Goal: Information Seeking & Learning: Learn about a topic

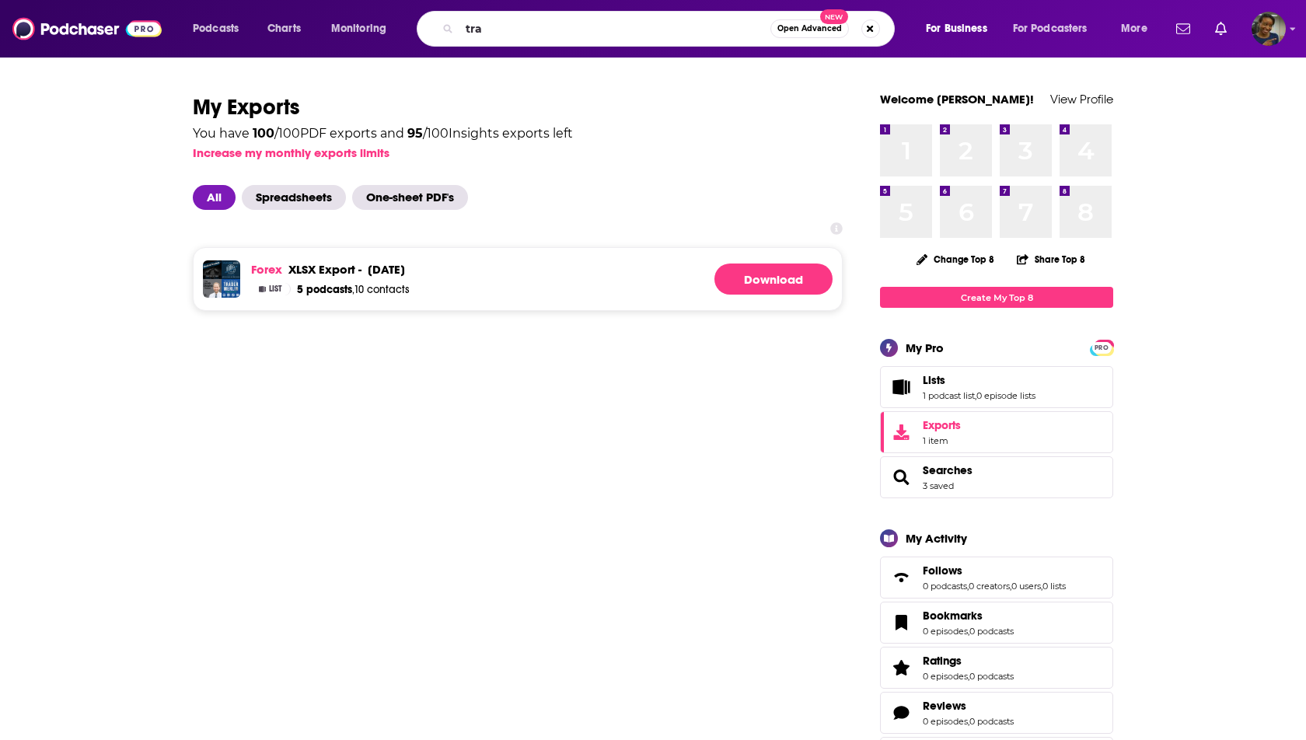
type input "tra"
click at [354, 268] on div "xlsx export -" at bounding box center [324, 269] width 73 height 15
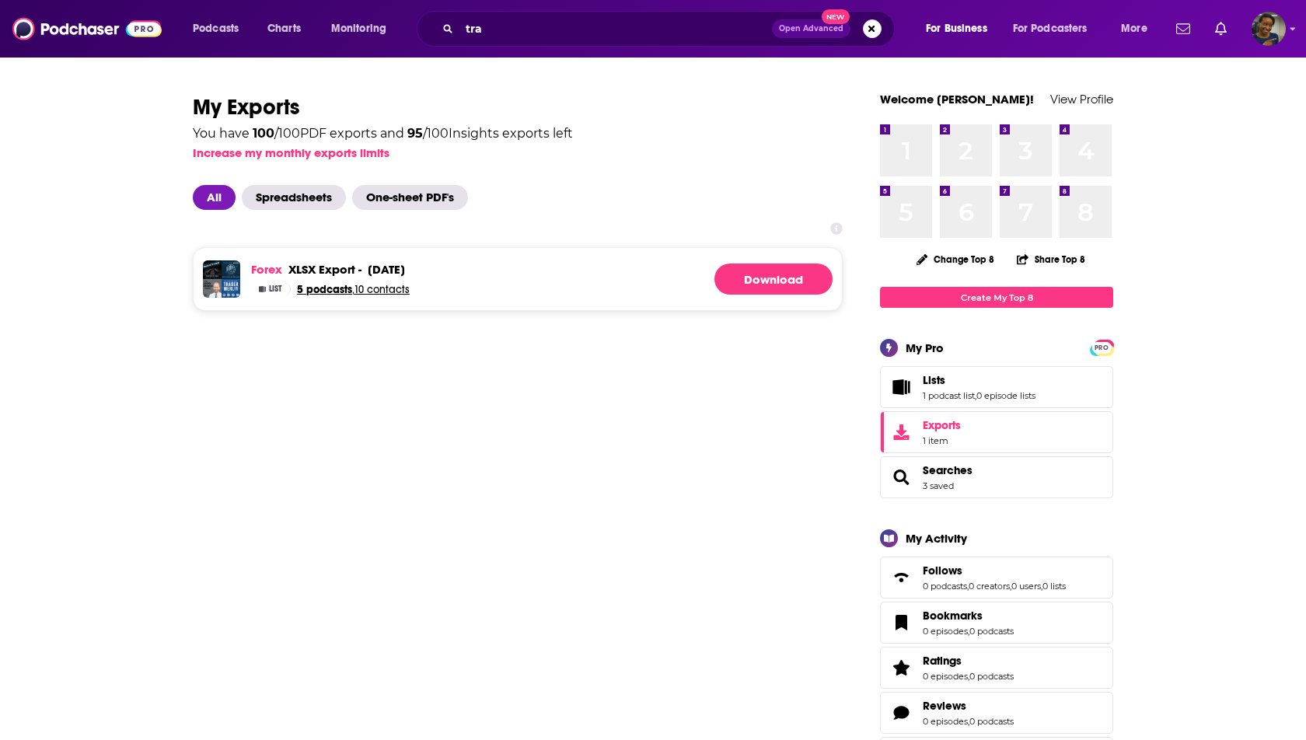
click at [301, 292] on span "5 podcasts" at bounding box center [324, 289] width 55 height 13
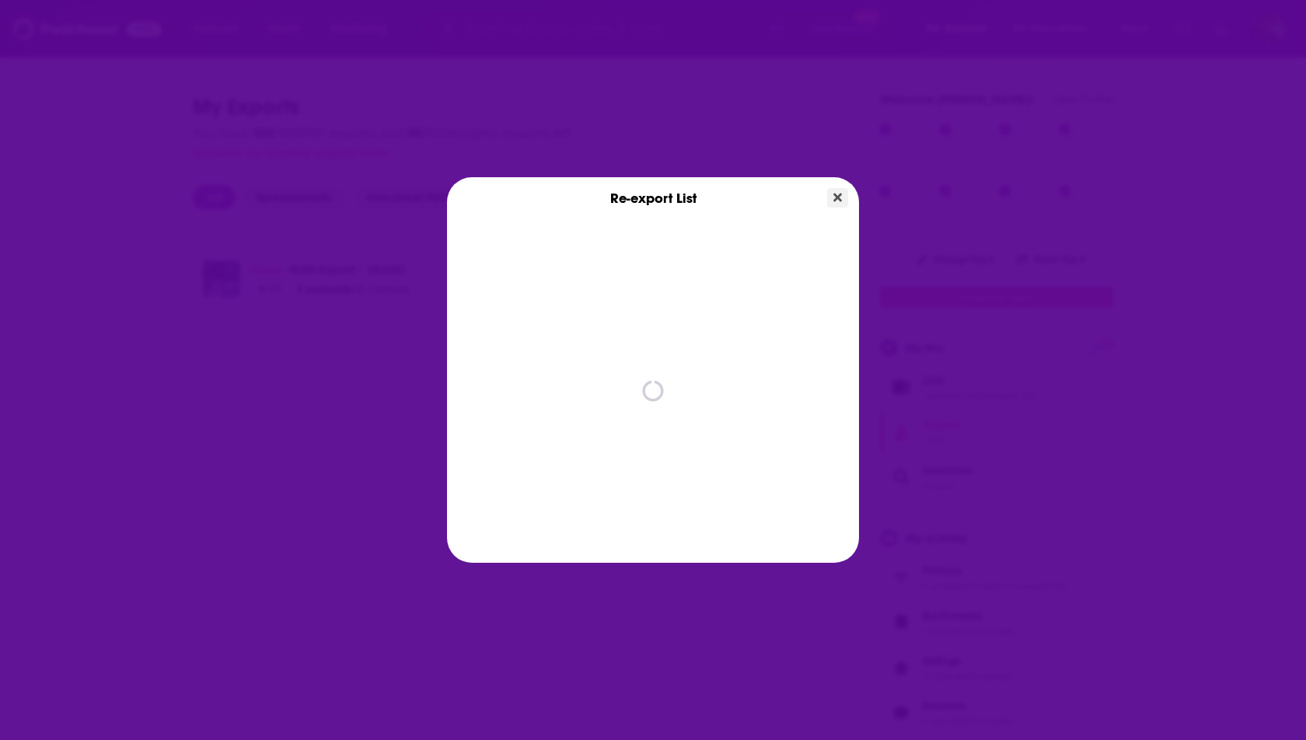
click at [842, 202] on button "Close" at bounding box center [837, 197] width 21 height 19
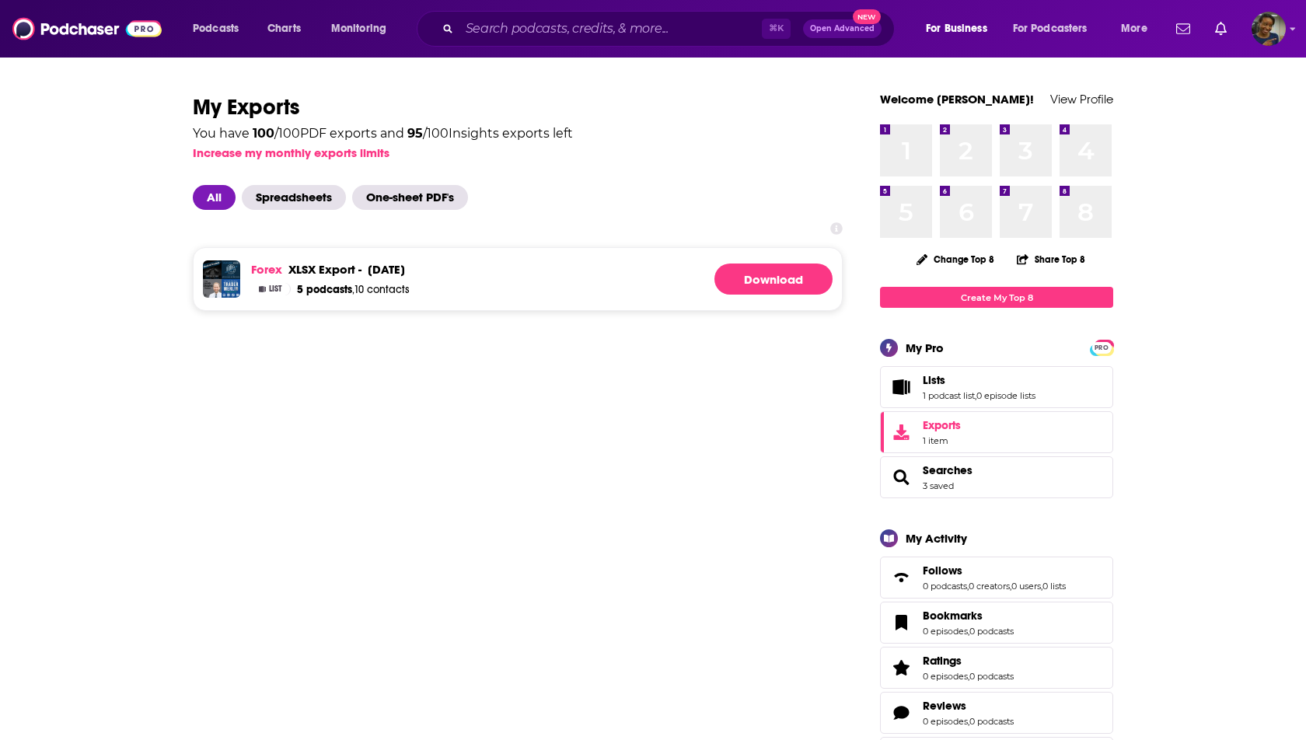
click at [235, 271] on img at bounding box center [231, 269] width 19 height 19
click at [261, 263] on link "Forex" at bounding box center [266, 269] width 31 height 15
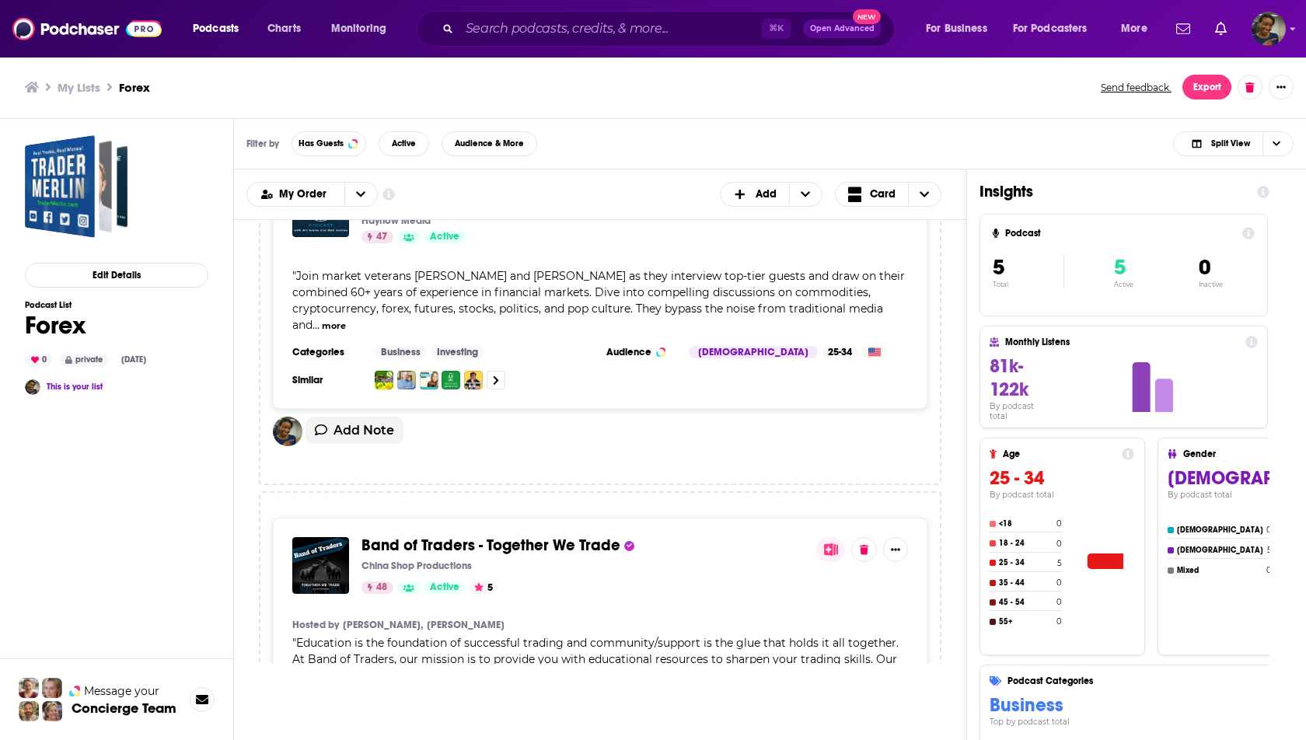
scroll to position [775, 0]
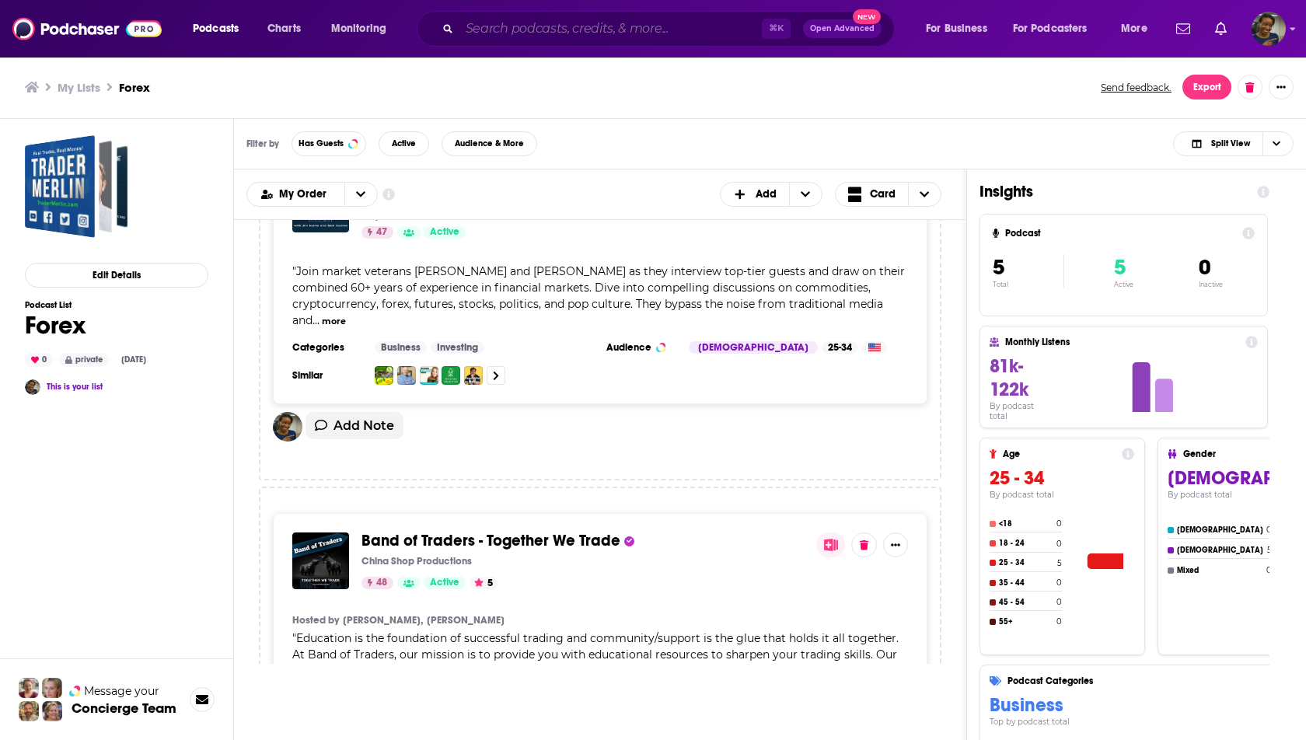
click at [523, 37] on input "Search podcasts, credits, & more..." at bounding box center [611, 28] width 302 height 25
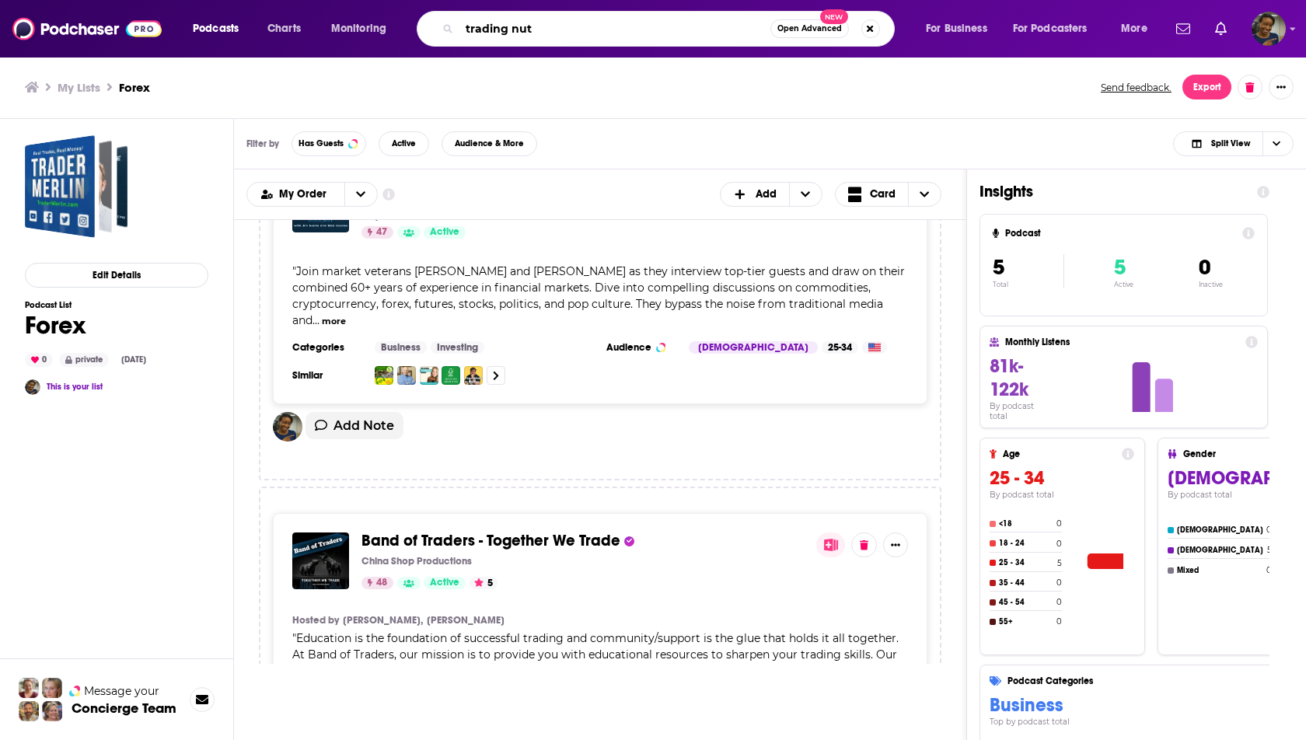
type input "trading nut"
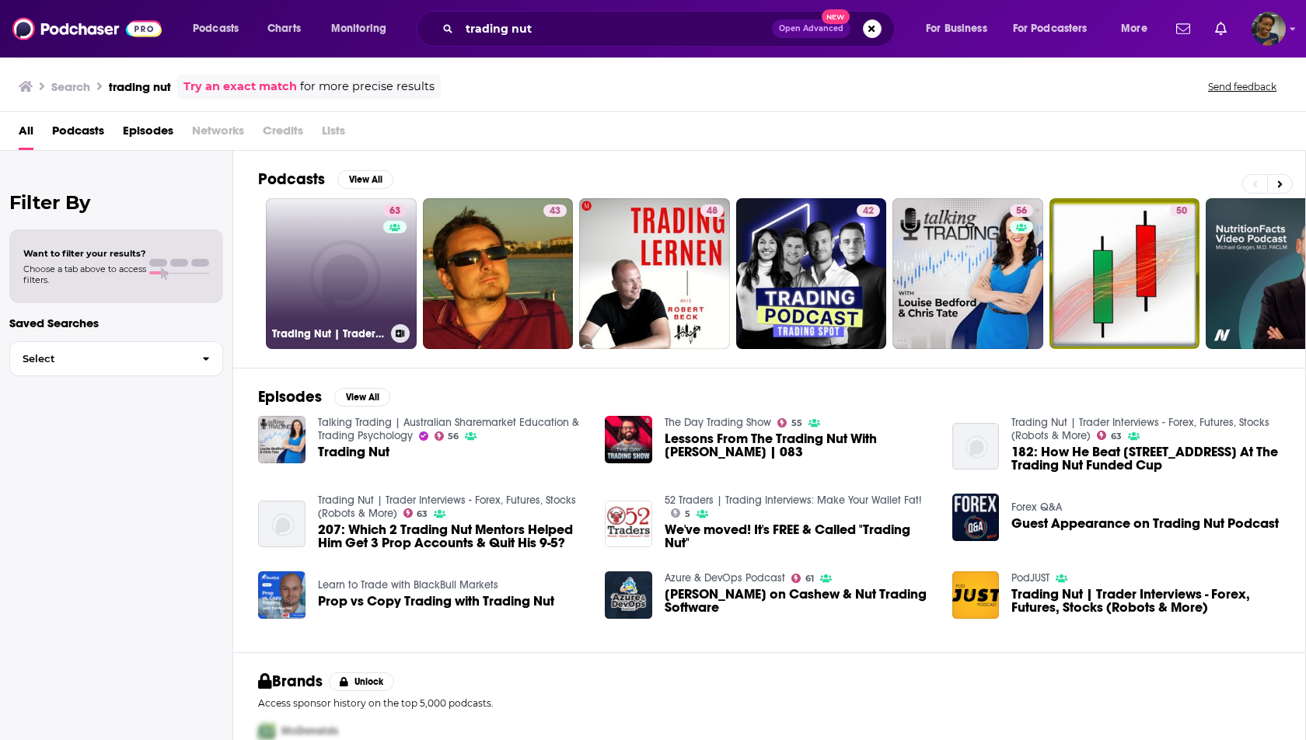
click at [363, 327] on h3 "Trading Nut | Trader Interviews - Forex, Futures, Stocks (Robots & More)" at bounding box center [328, 333] width 113 height 13
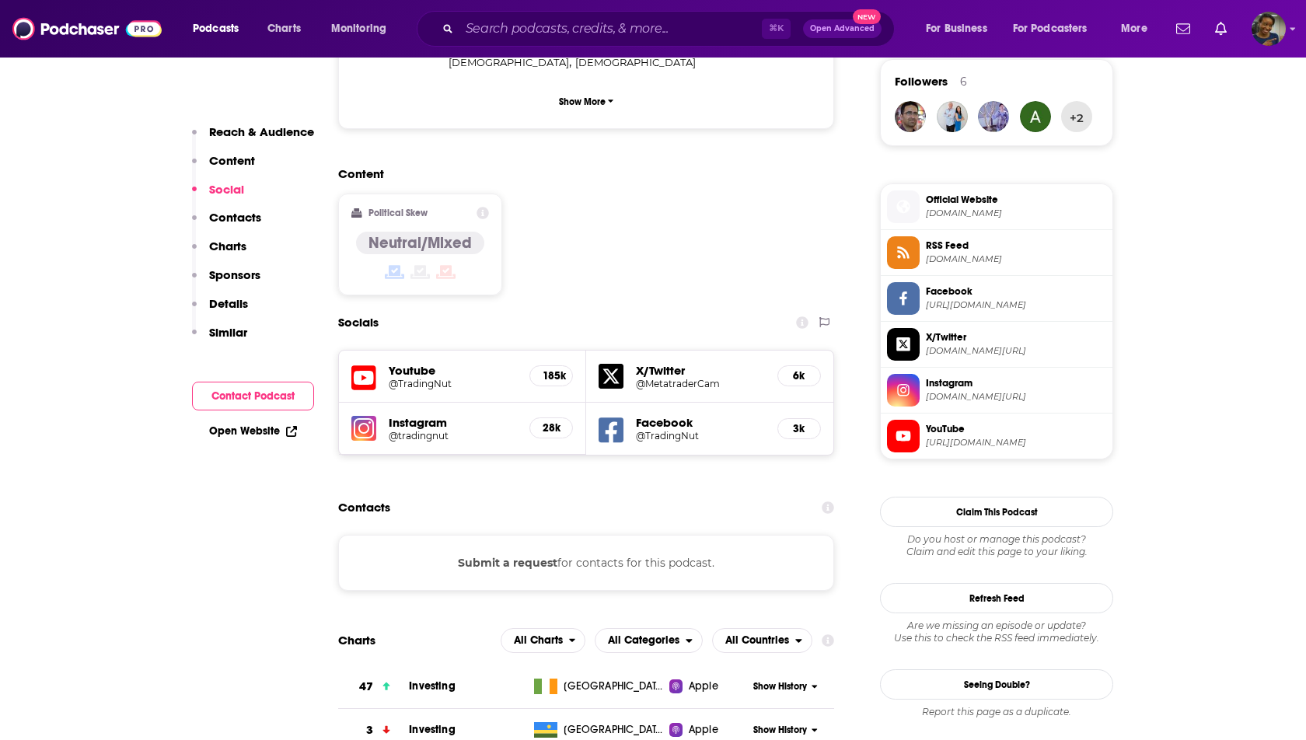
scroll to position [1137, 0]
click at [498, 377] on h5 "@TradingNut" at bounding box center [453, 383] width 128 height 12
click at [432, 429] on h5 "@tradingnut" at bounding box center [453, 435] width 128 height 12
